Goal: Book appointment/travel/reservation

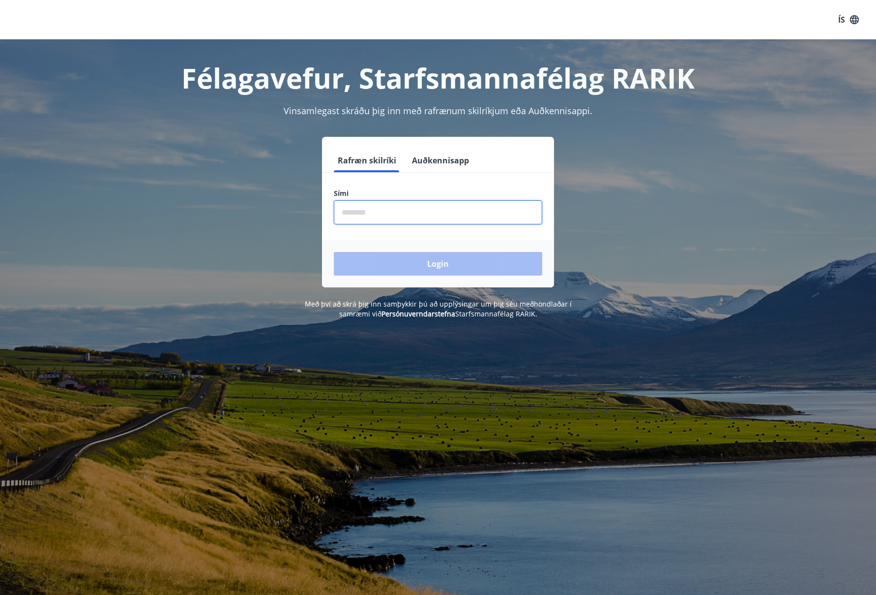
click at [350, 215] on input "phone" at bounding box center [438, 212] width 209 height 24
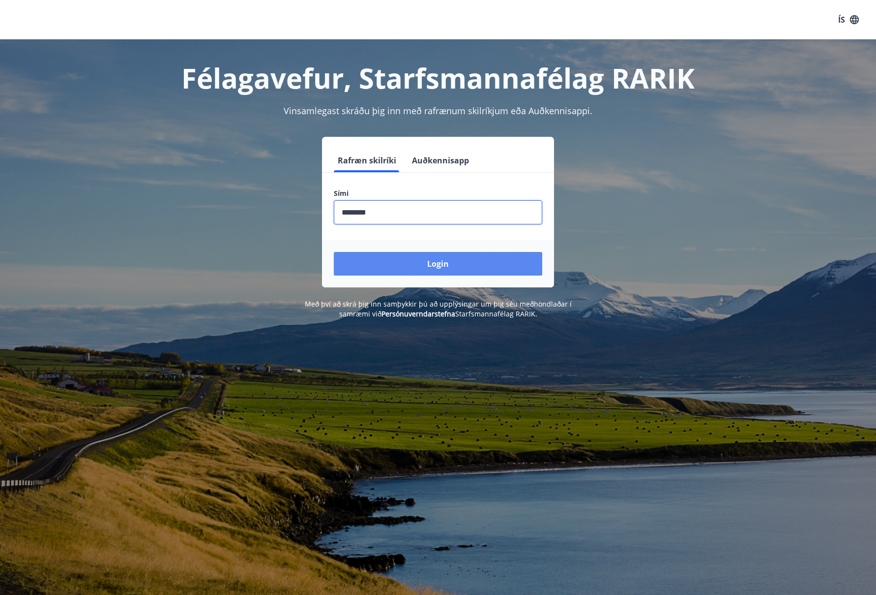
type input "********"
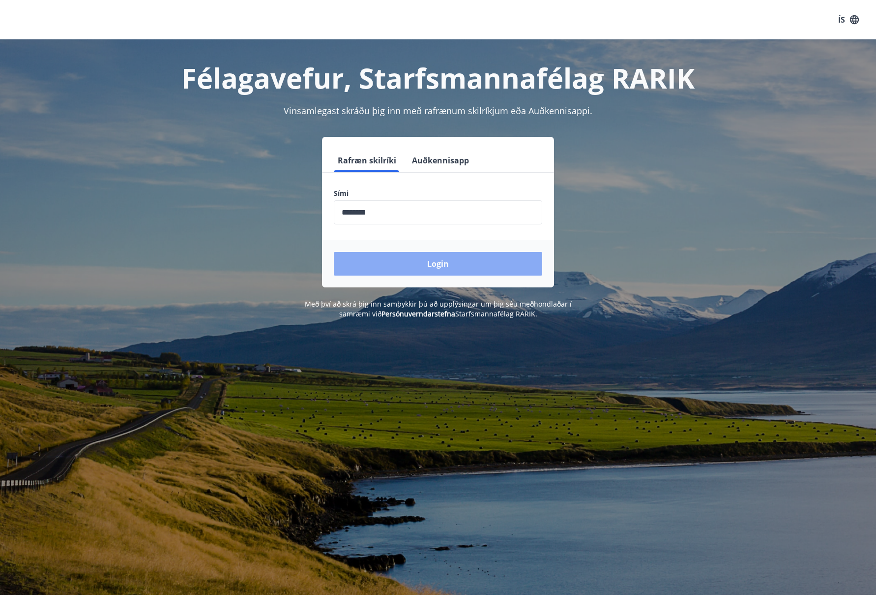
click at [416, 261] on button "Login" at bounding box center [438, 264] width 209 height 24
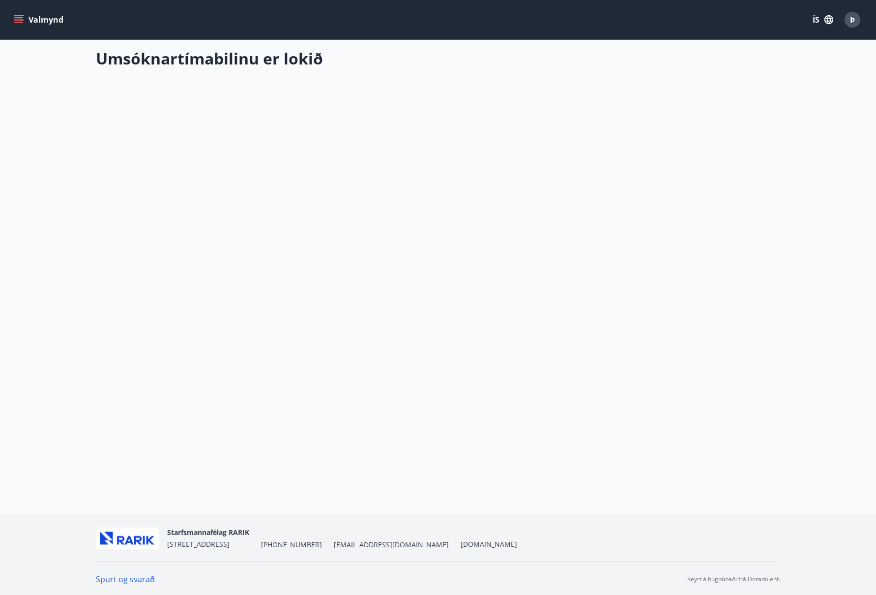
click at [20, 17] on icon "menu" at bounding box center [19, 20] width 10 height 10
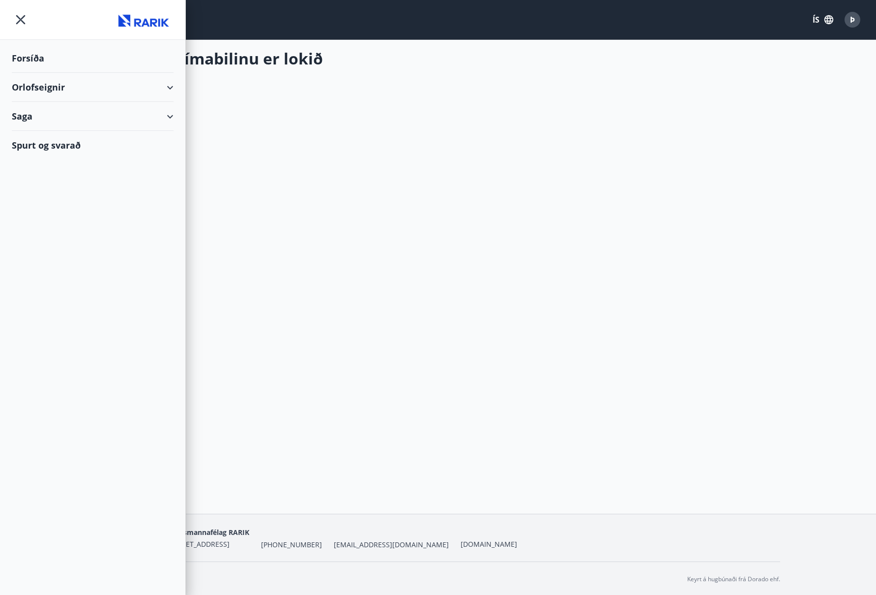
click at [169, 85] on div "Orlofseignir" at bounding box center [93, 87] width 162 height 29
click at [77, 131] on div "Bókunardagatal" at bounding box center [93, 132] width 146 height 21
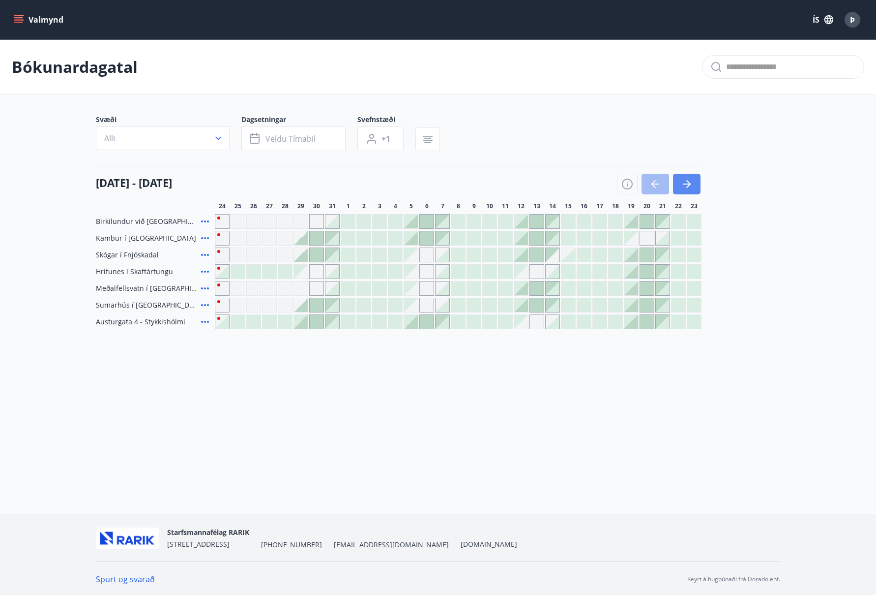
click at [685, 180] on icon "button" at bounding box center [687, 184] width 12 height 12
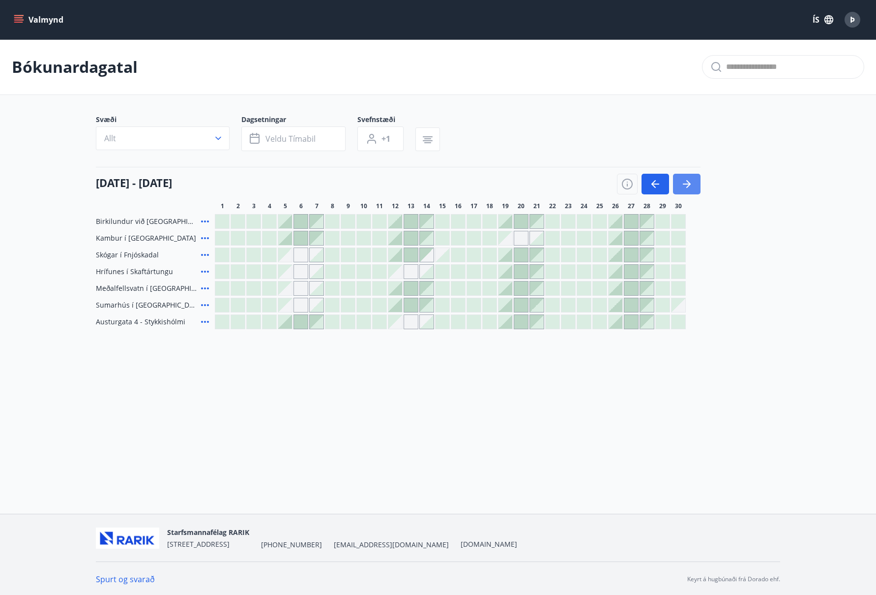
click at [687, 183] on icon "button" at bounding box center [687, 184] width 12 height 12
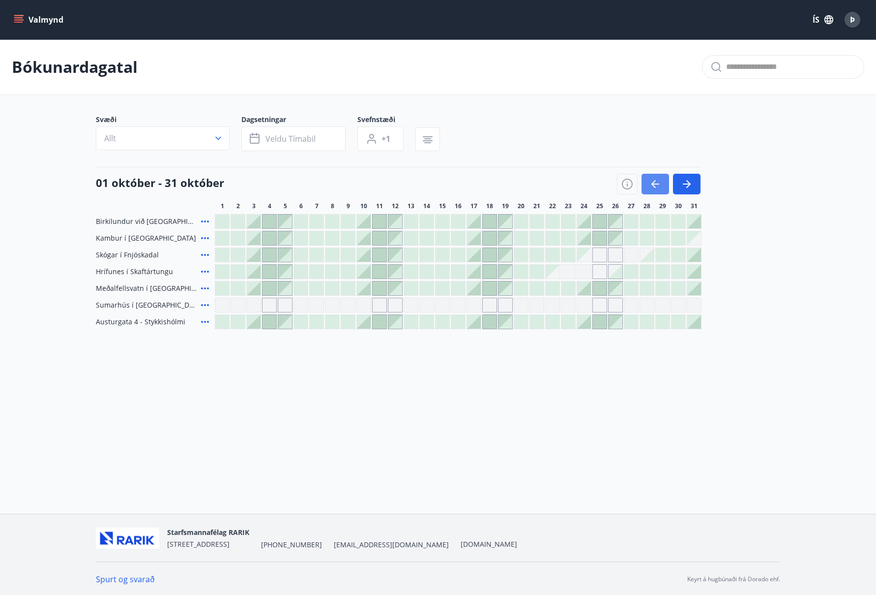
click at [657, 181] on icon "button" at bounding box center [656, 184] width 12 height 12
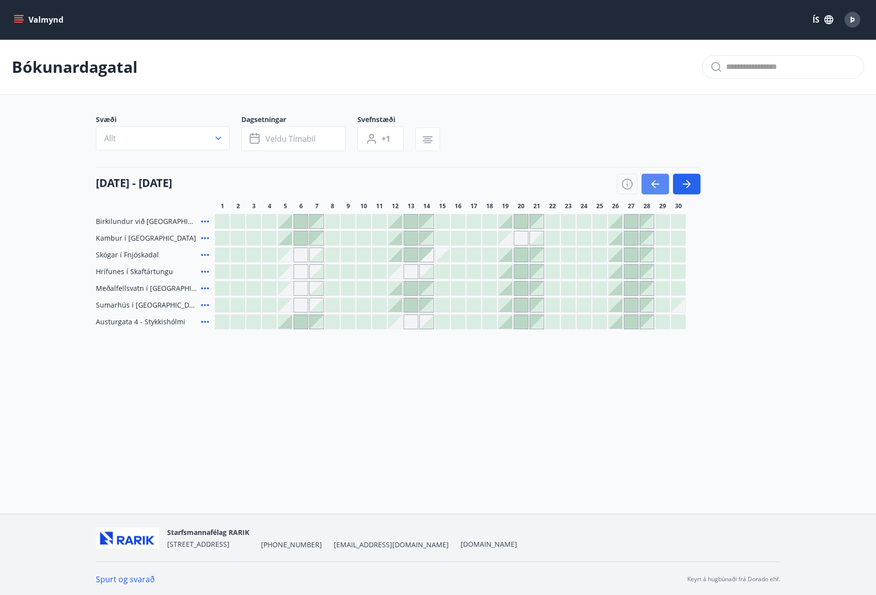
click at [657, 181] on icon "button" at bounding box center [656, 184] width 12 height 12
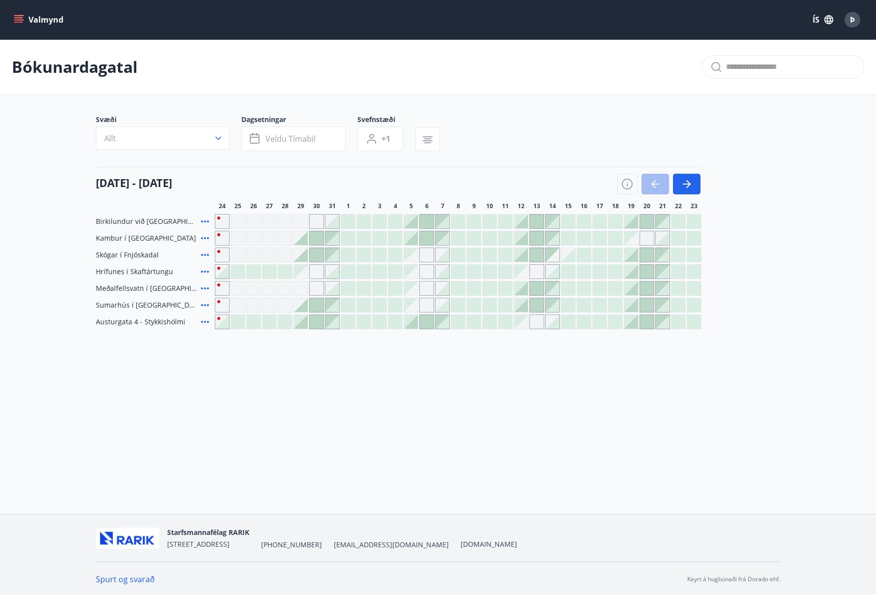
click at [414, 323] on div at bounding box center [411, 322] width 14 height 14
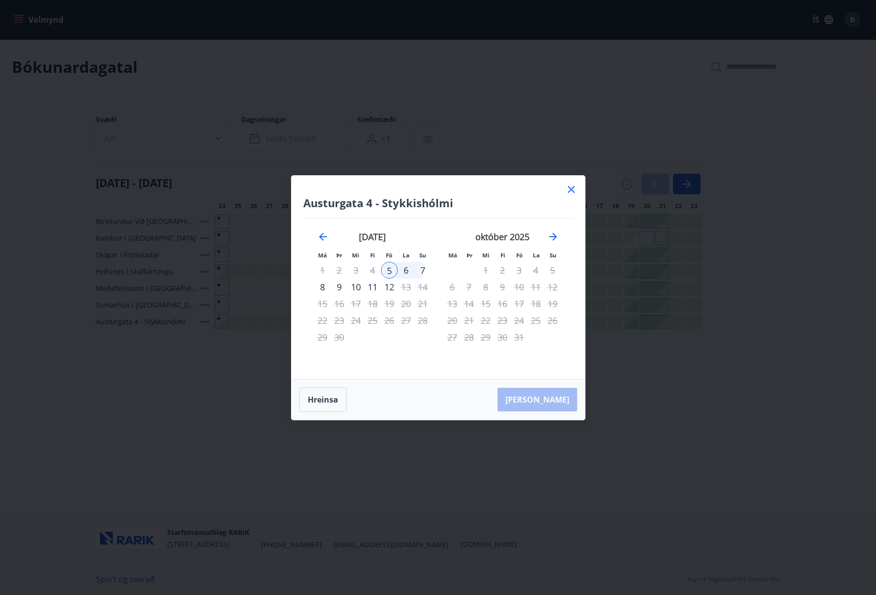
click at [422, 269] on div "7" at bounding box center [423, 270] width 17 height 17
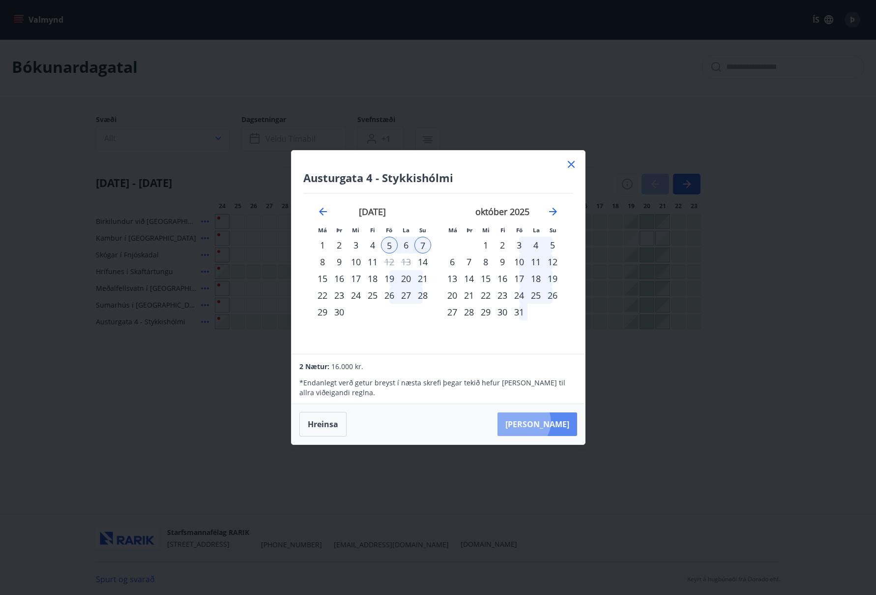
click at [553, 422] on button "Taka Frá" at bounding box center [538, 424] width 80 height 24
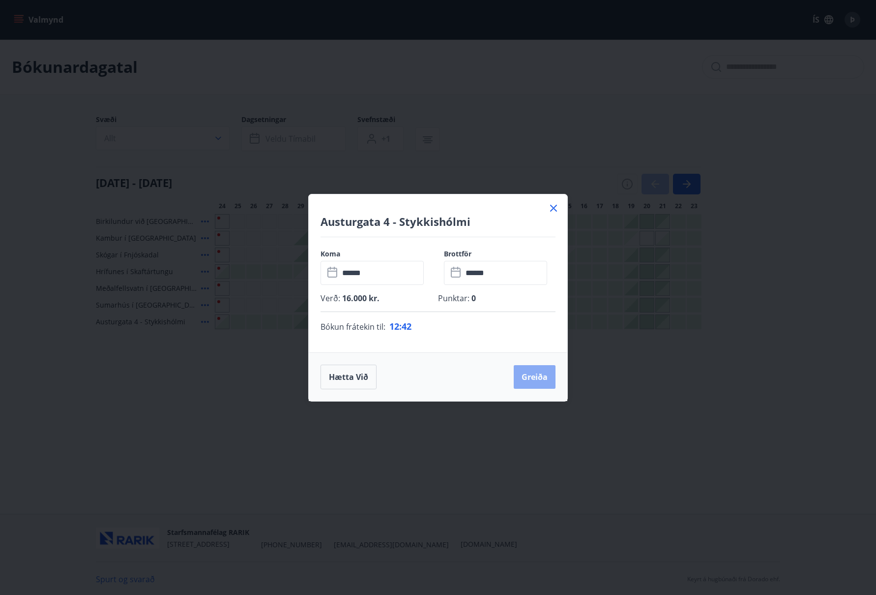
click at [536, 373] on button "Greiða" at bounding box center [535, 377] width 42 height 24
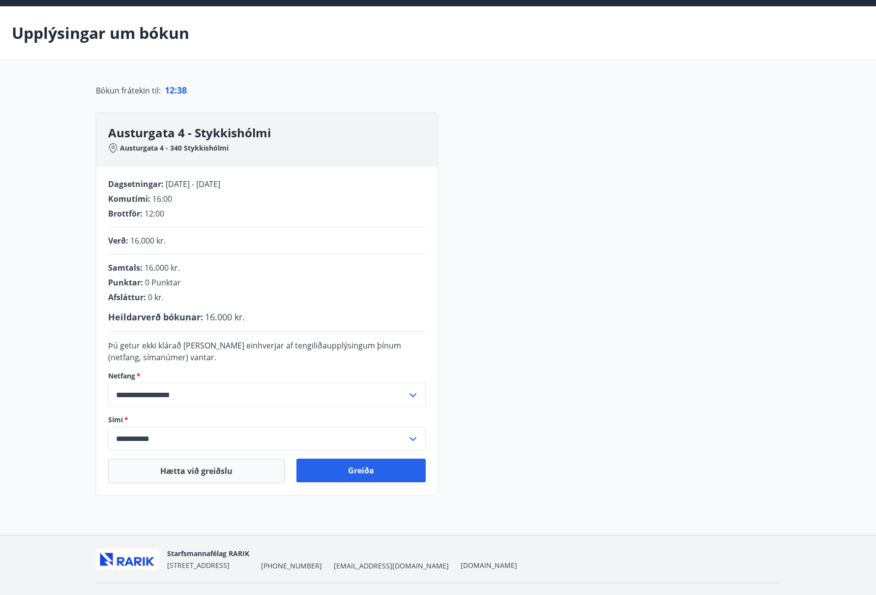
scroll to position [35, 0]
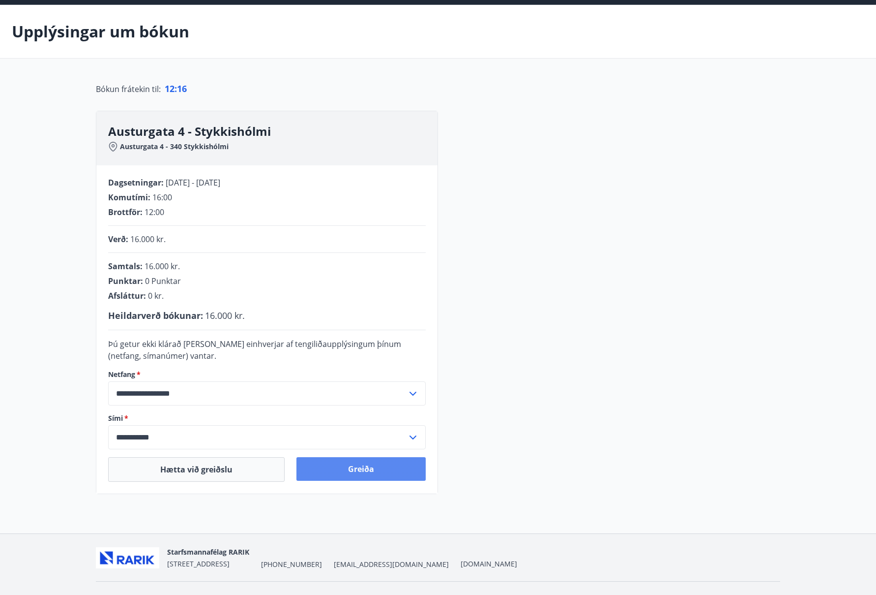
click at [381, 467] on button "Greiða" at bounding box center [361, 469] width 129 height 24
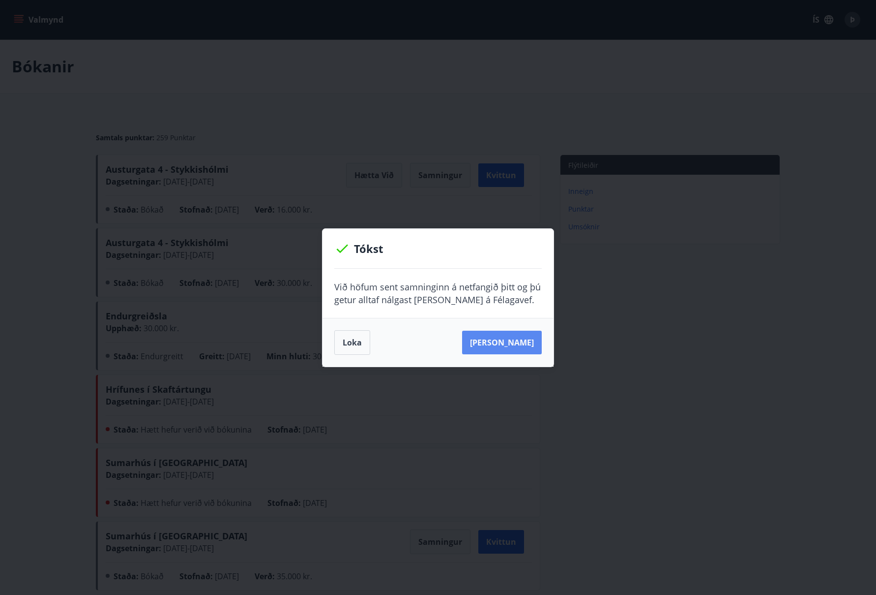
click at [513, 339] on button "Sjá samning" at bounding box center [502, 343] width 80 height 24
click at [349, 341] on button "Loka" at bounding box center [352, 342] width 36 height 25
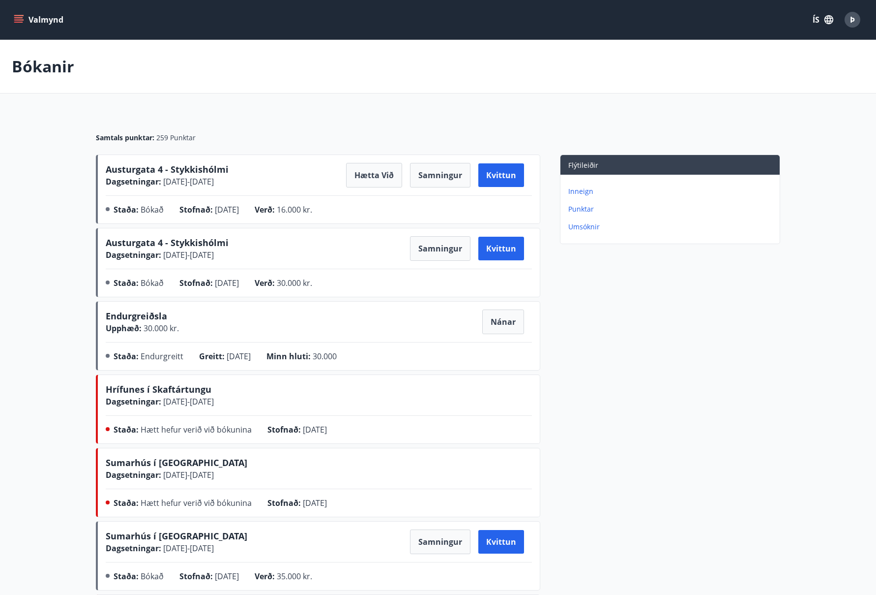
click at [19, 16] on icon "menu" at bounding box center [19, 20] width 10 height 10
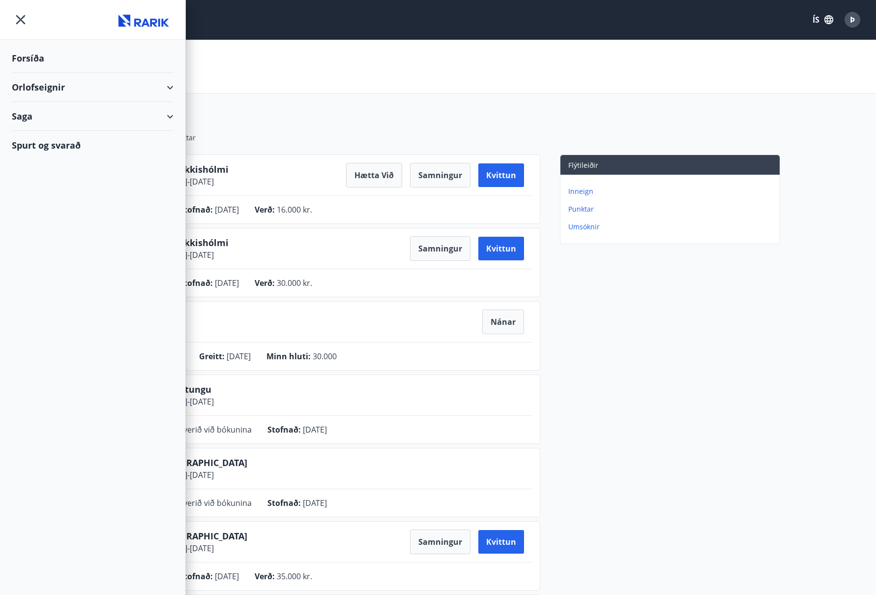
click at [168, 86] on div "Orlofseignir" at bounding box center [93, 87] width 162 height 29
click at [52, 130] on div "Bókunardagatal" at bounding box center [93, 132] width 146 height 21
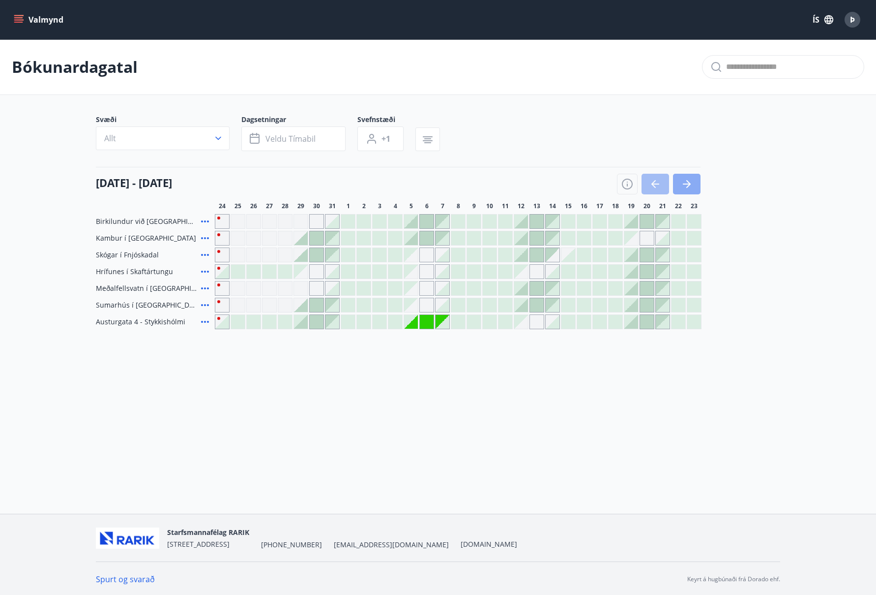
click at [688, 182] on icon "button" at bounding box center [687, 184] width 12 height 12
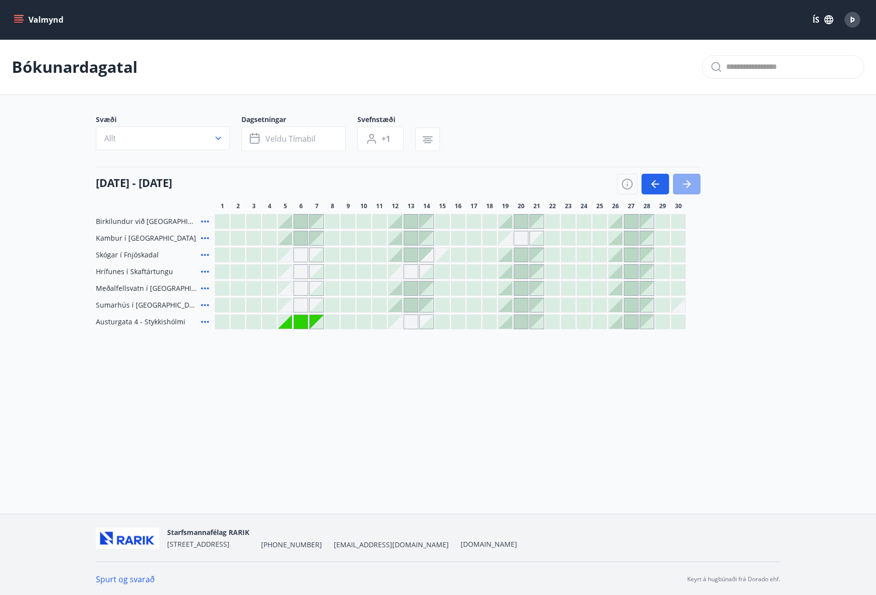
click at [688, 182] on icon "button" at bounding box center [687, 184] width 12 height 12
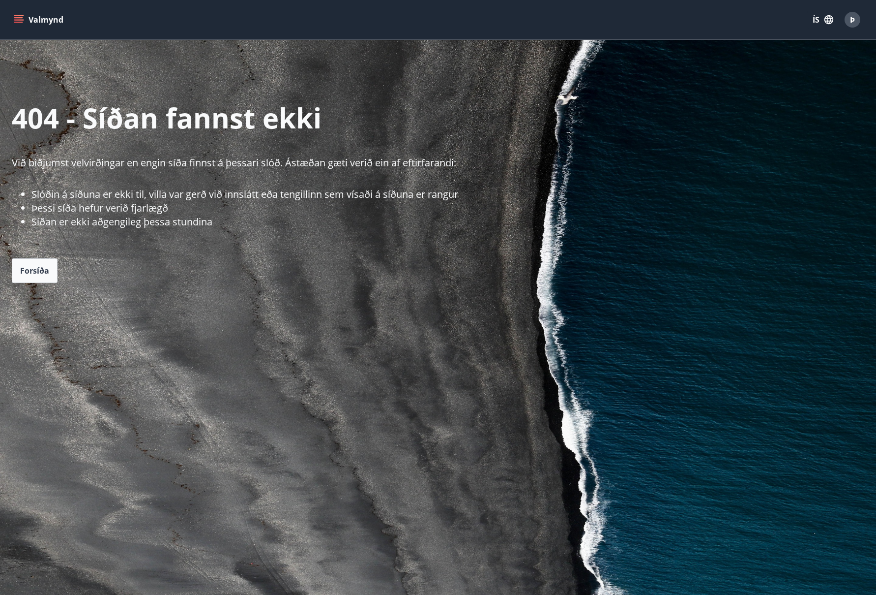
click at [20, 17] on icon "menu" at bounding box center [18, 17] width 9 height 1
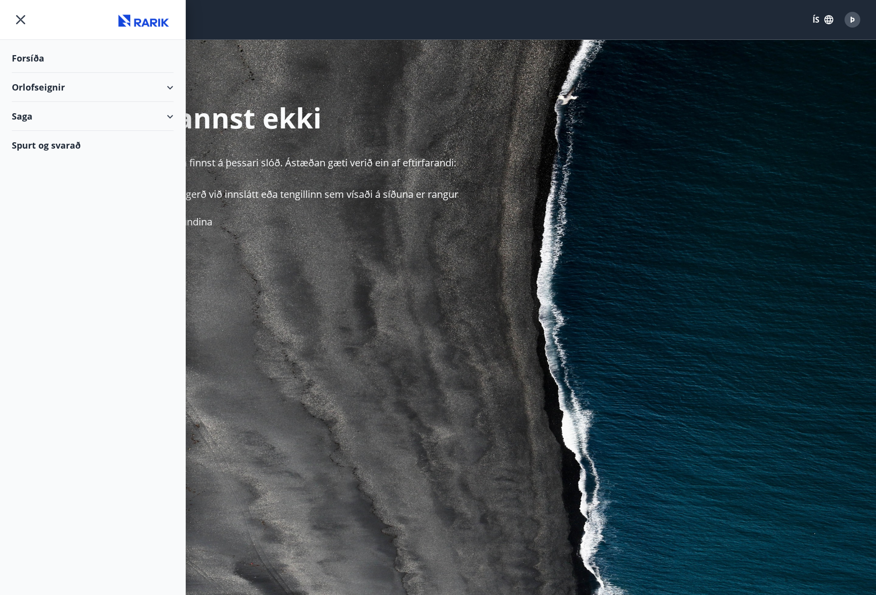
click at [169, 84] on div "Orlofseignir" at bounding box center [93, 87] width 162 height 29
click at [83, 131] on div "Bókunardagatal" at bounding box center [93, 132] width 146 height 21
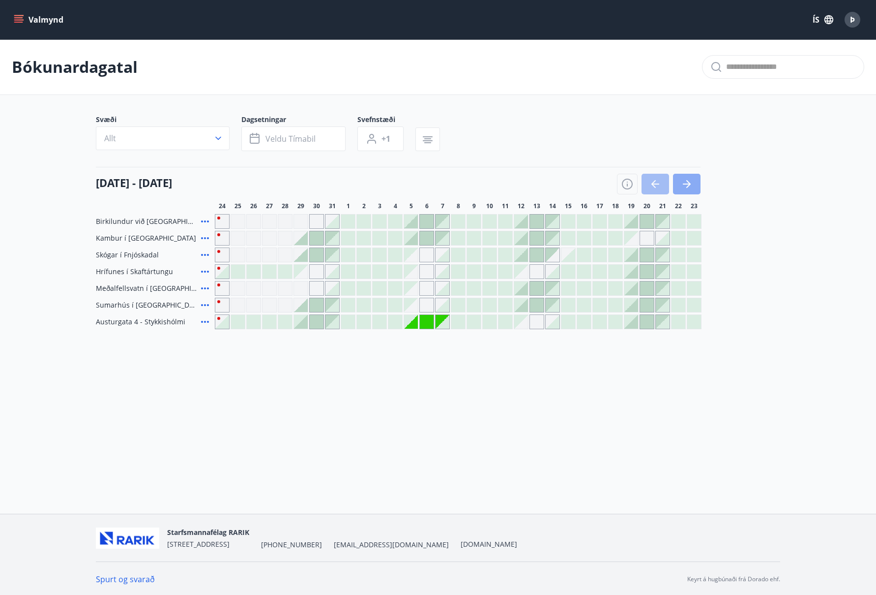
click at [687, 183] on icon "button" at bounding box center [687, 184] width 12 height 12
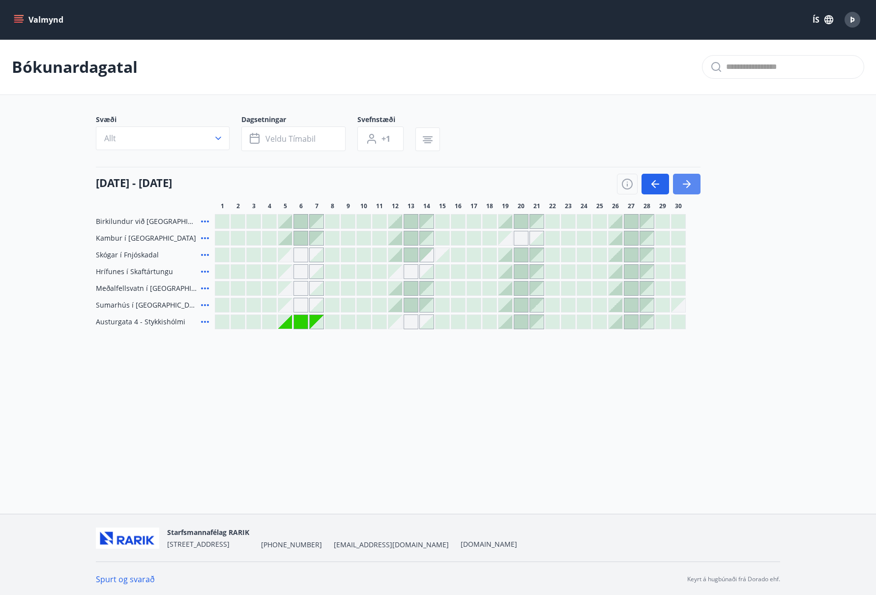
click at [687, 183] on icon "button" at bounding box center [687, 184] width 12 height 12
